Goal: Task Accomplishment & Management: Manage account settings

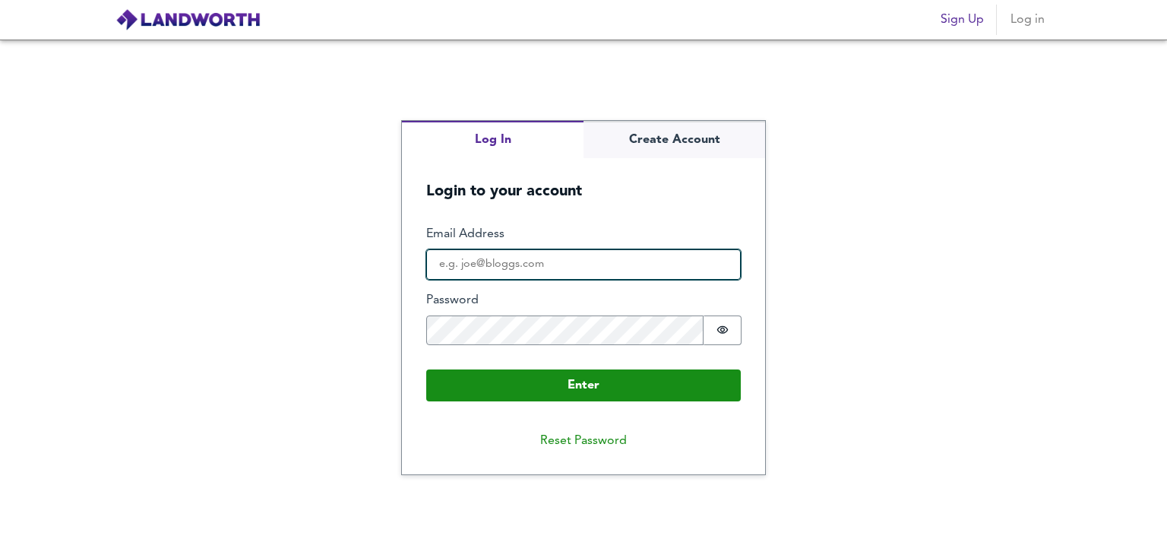
click at [608, 267] on input "Email Address" at bounding box center [583, 264] width 315 height 30
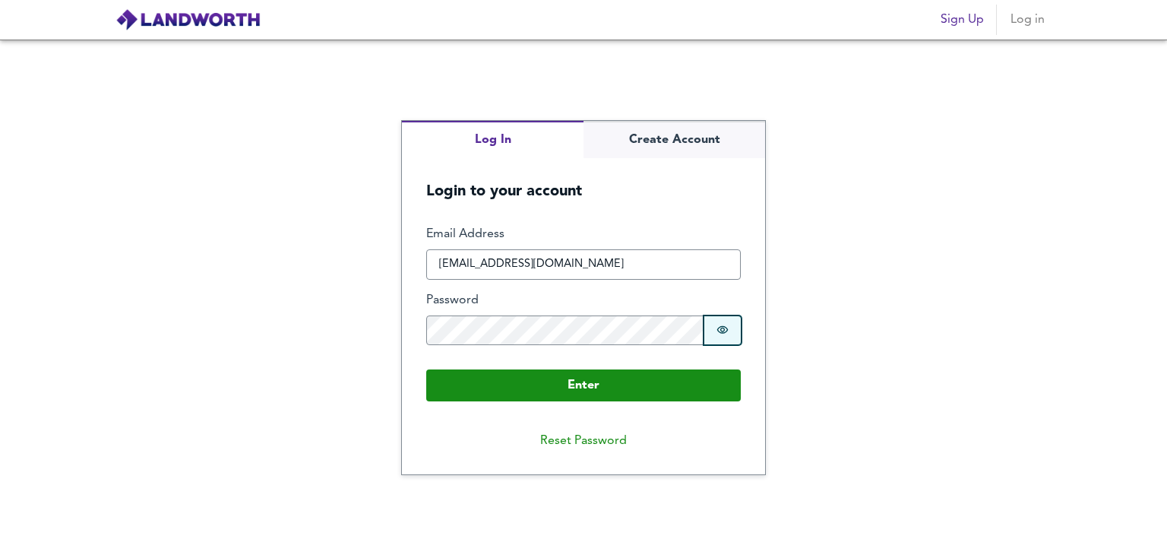
click at [731, 316] on button "Password is hidden" at bounding box center [723, 330] width 38 height 30
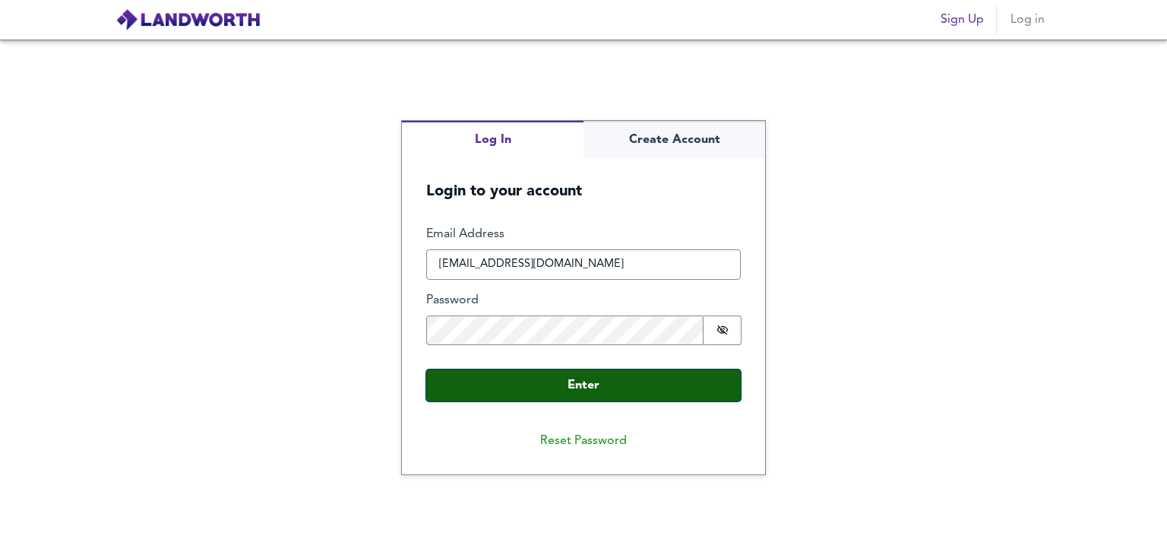
click at [644, 373] on button "Enter" at bounding box center [583, 385] width 315 height 32
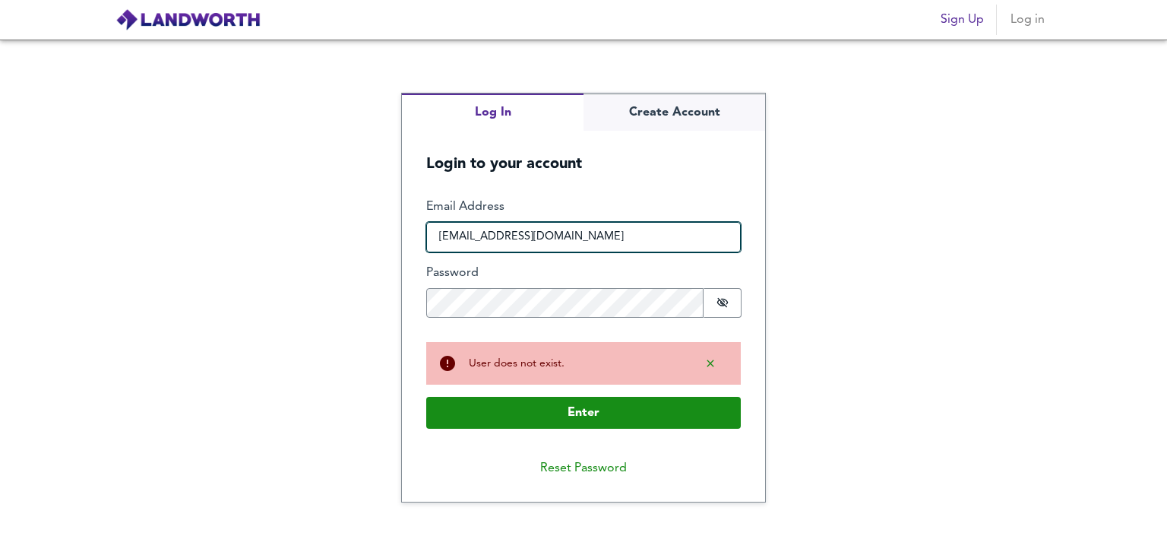
click at [521, 238] on input "[EMAIL_ADDRESS][DOMAIN_NAME]" at bounding box center [583, 237] width 315 height 30
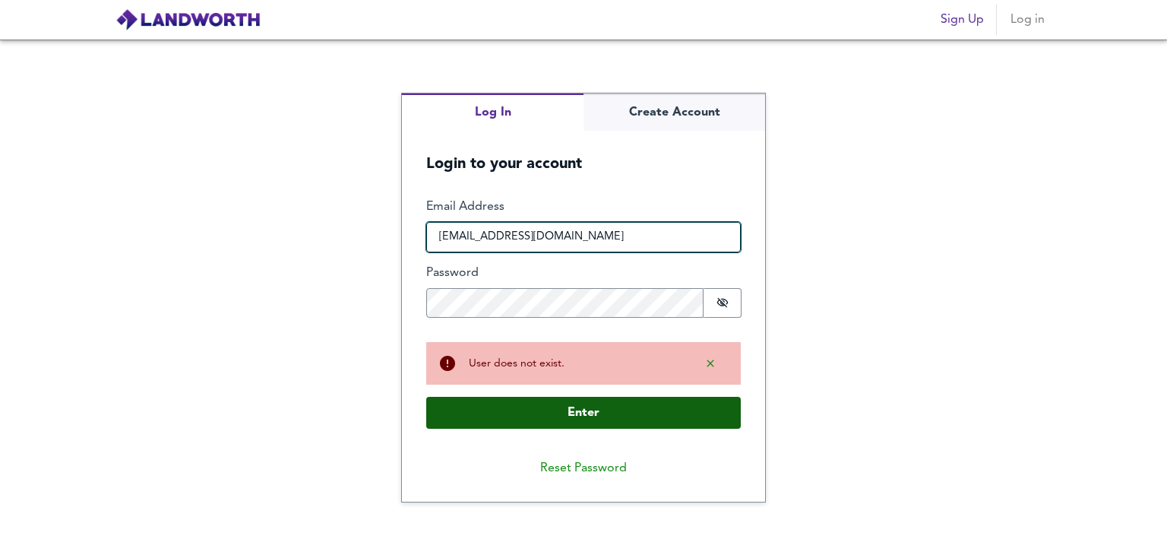
type input "[EMAIL_ADDRESS][DOMAIN_NAME]"
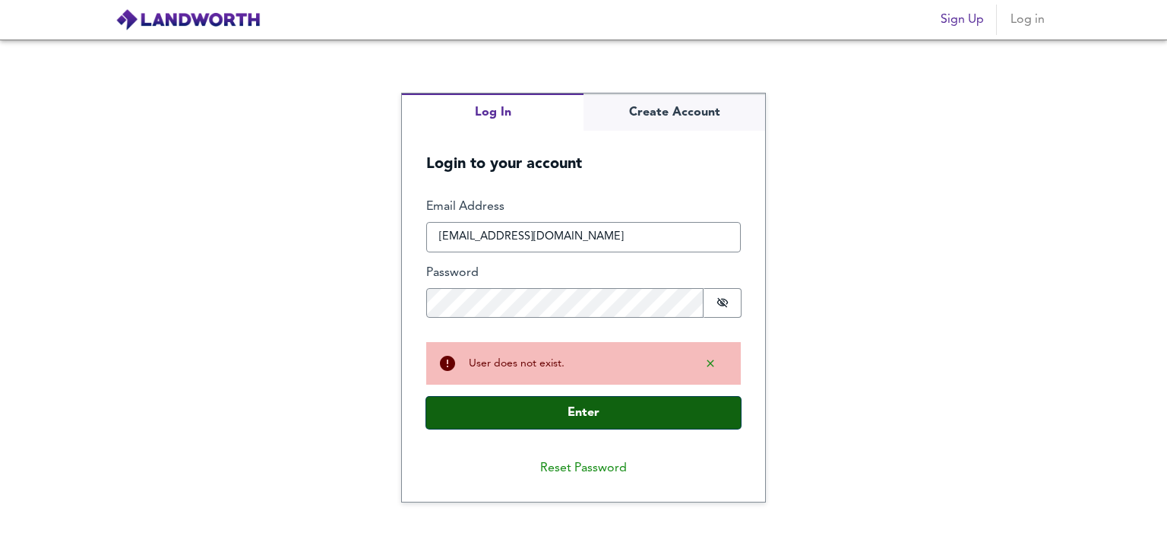
click at [530, 403] on button "Enter" at bounding box center [583, 413] width 315 height 32
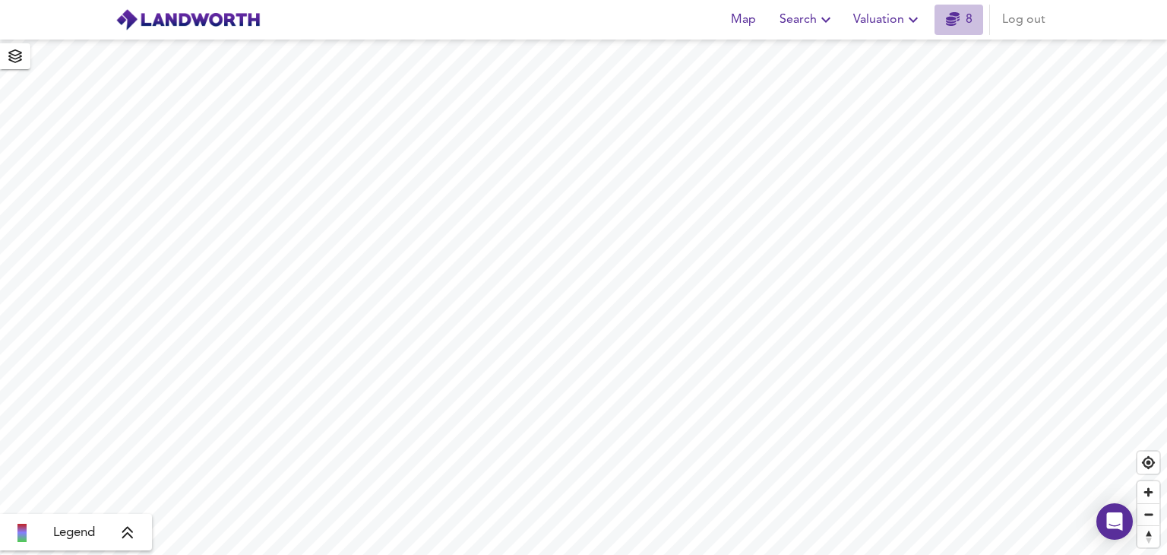
click at [953, 25] on icon "button" at bounding box center [953, 19] width 14 height 14
